Goal: Navigation & Orientation: Find specific page/section

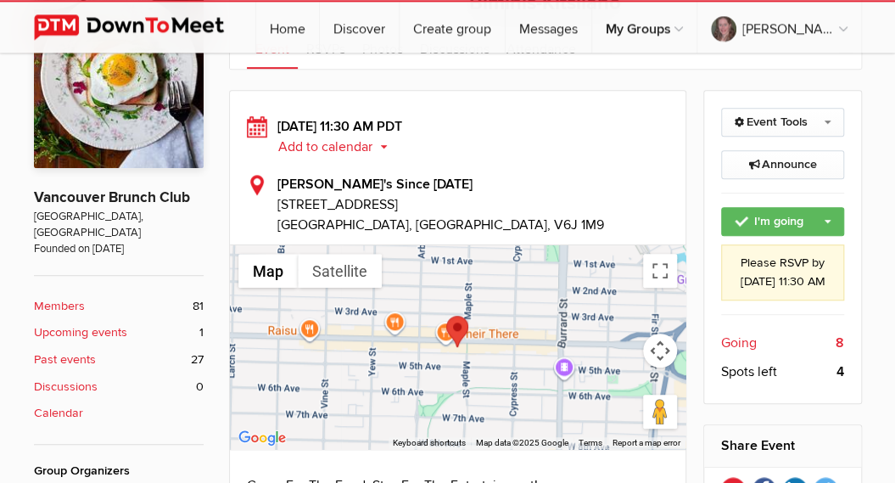
scroll to position [392, 0]
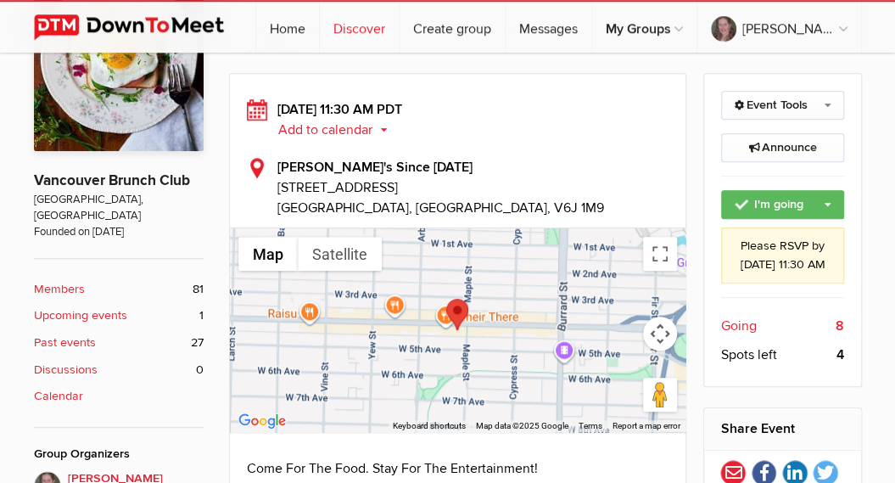
click at [367, 25] on link "Discover" at bounding box center [359, 27] width 79 height 51
select select "null"
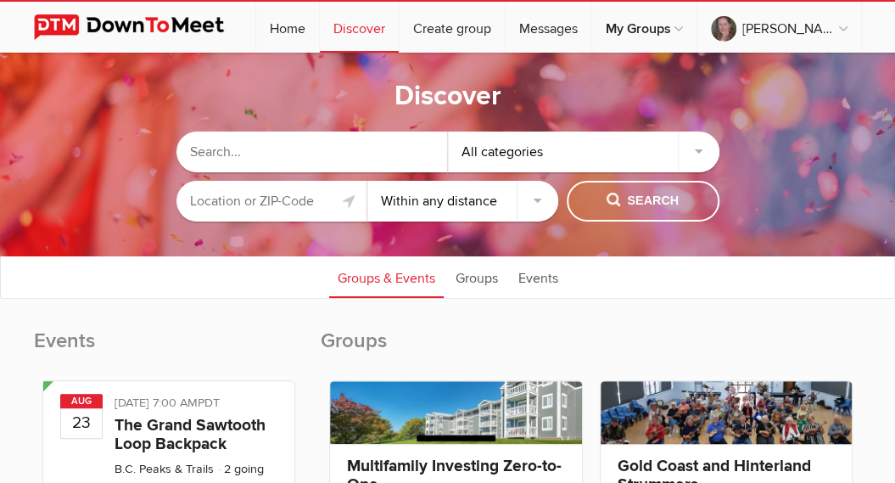
click at [289, 199] on input "text" at bounding box center [272, 201] width 191 height 41
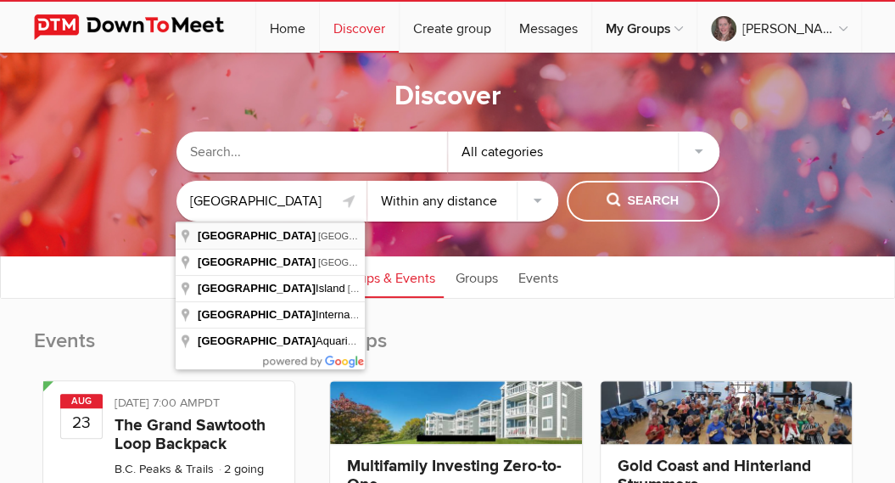
type input "[GEOGRAPHIC_DATA], [GEOGRAPHIC_DATA], [GEOGRAPHIC_DATA]"
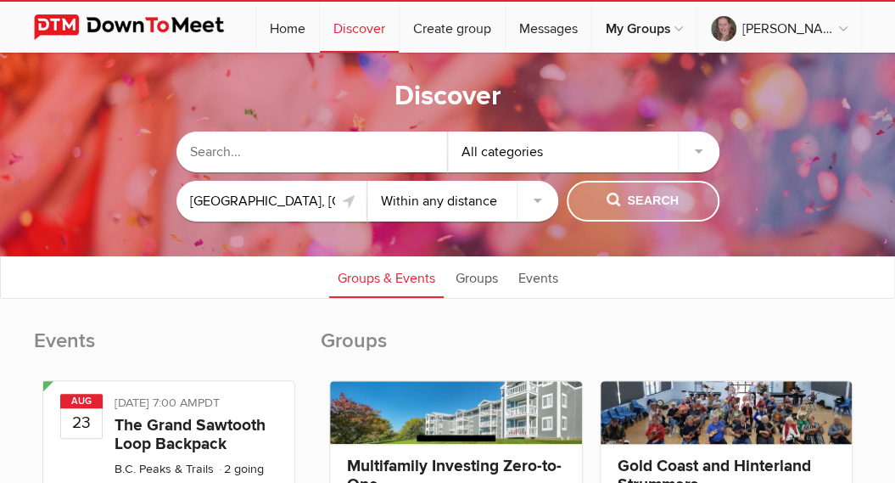
click at [617, 205] on span "Search" at bounding box center [643, 201] width 72 height 19
click at [663, 193] on span "Search" at bounding box center [643, 201] width 72 height 19
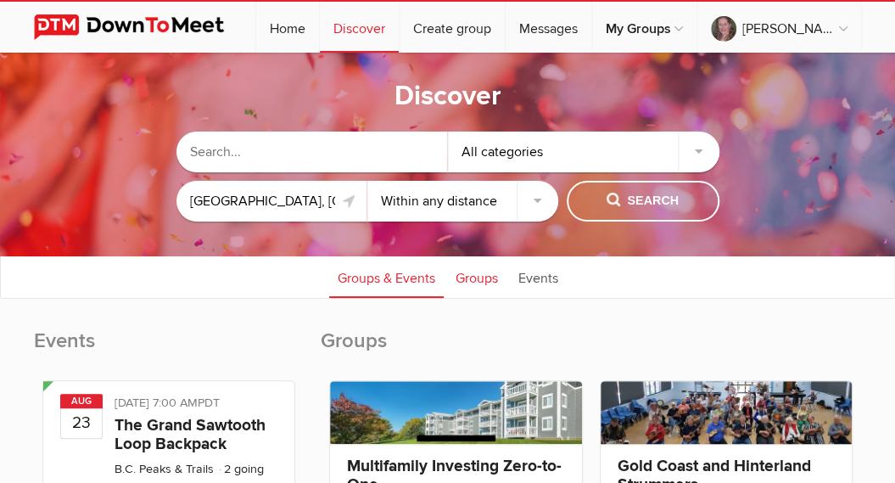
click at [487, 276] on link "Groups" at bounding box center [476, 276] width 59 height 42
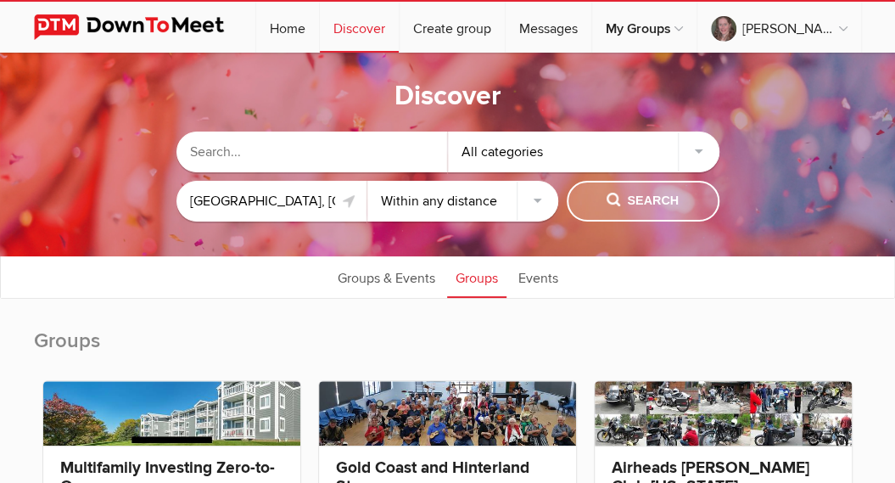
click at [660, 194] on span "Search" at bounding box center [643, 201] width 72 height 19
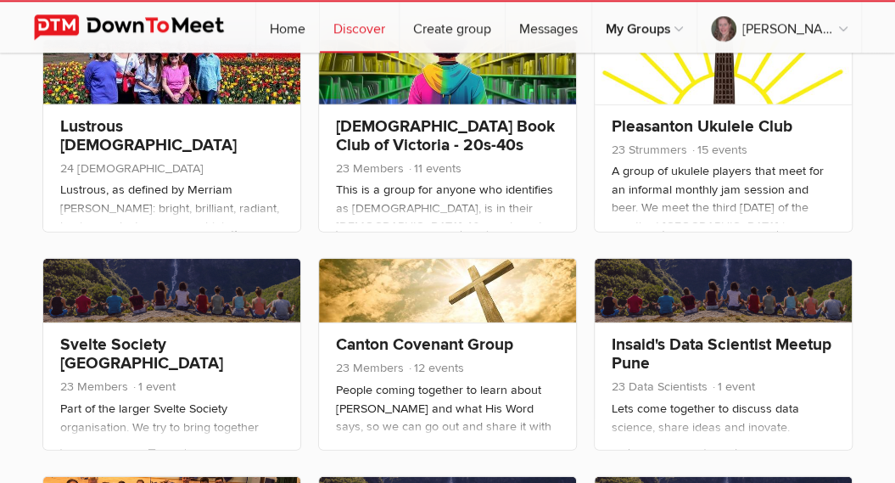
scroll to position [7137, 0]
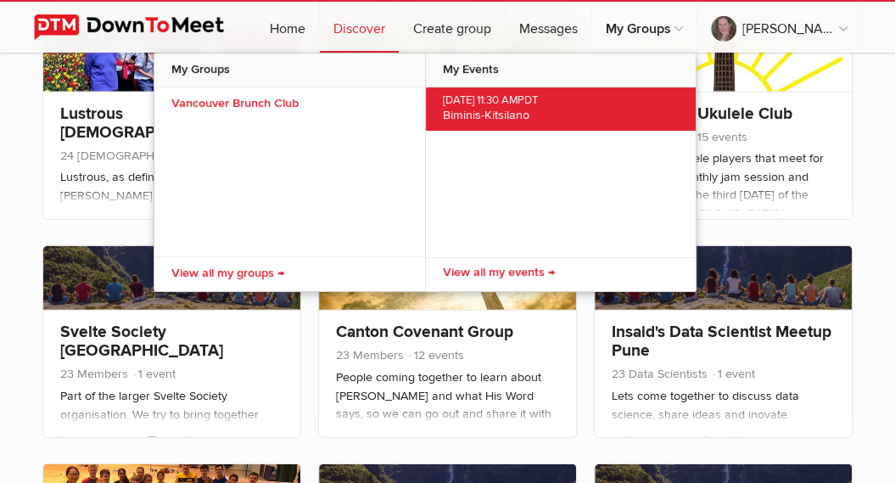
click at [469, 113] on span "Biminis-Kitsilano" at bounding box center [486, 115] width 87 height 14
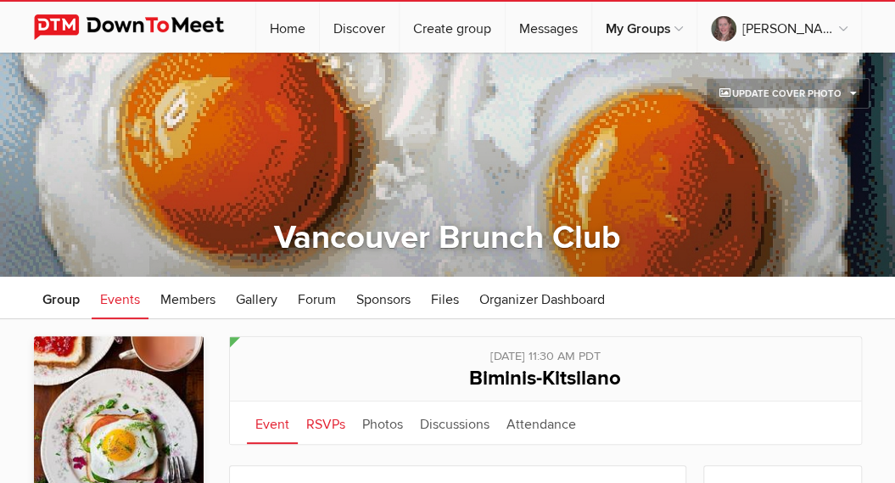
click at [327, 418] on link "RSVPs" at bounding box center [326, 422] width 56 height 42
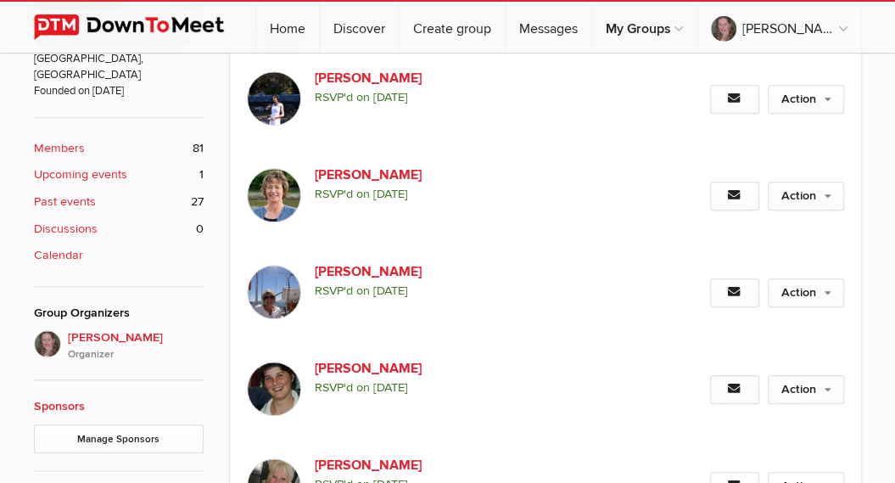
scroll to position [536, 0]
